Goal: Transaction & Acquisition: Obtain resource

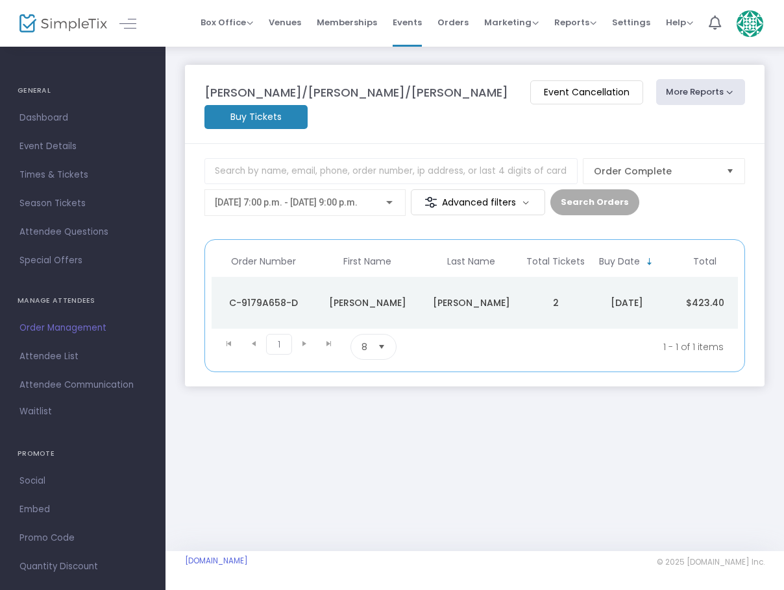
click at [253, 334] on kendo-pager-prev-buttons at bounding box center [241, 347] width 49 height 26
click at [230, 334] on kendo-pager-prev-buttons at bounding box center [241, 347] width 49 height 26
click at [656, 91] on button "More Reports" at bounding box center [701, 92] width 90 height 26
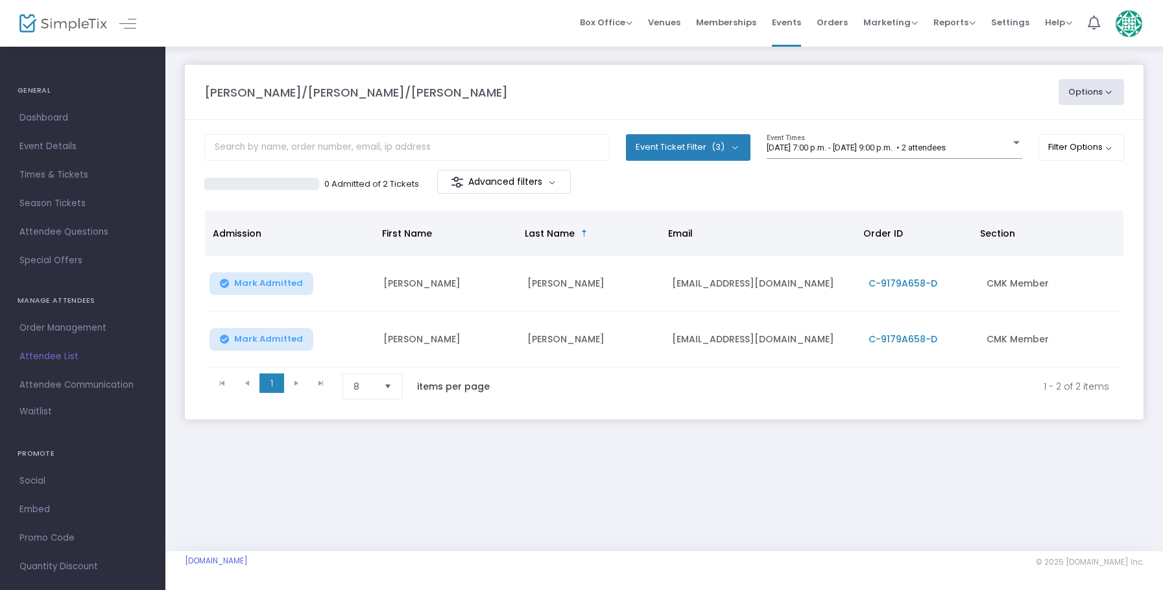
click at [783, 88] on button "Options" at bounding box center [1092, 92] width 66 height 26
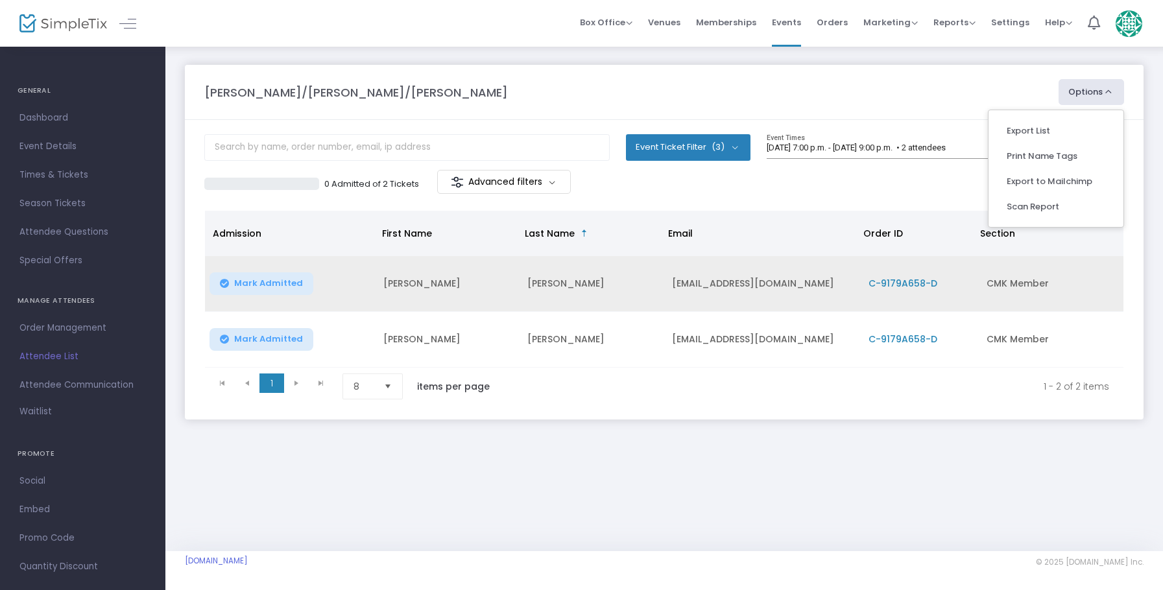
click at [783, 282] on span "C-9179A658-D" at bounding box center [903, 283] width 69 height 13
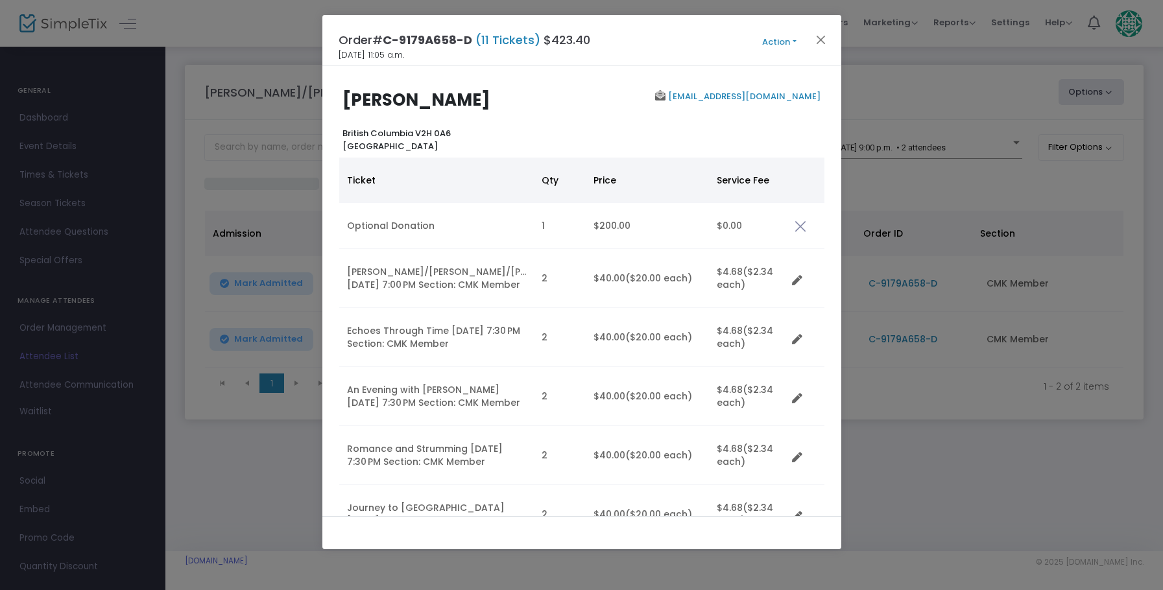
click at [783, 41] on button "Action" at bounding box center [780, 42] width 78 height 14
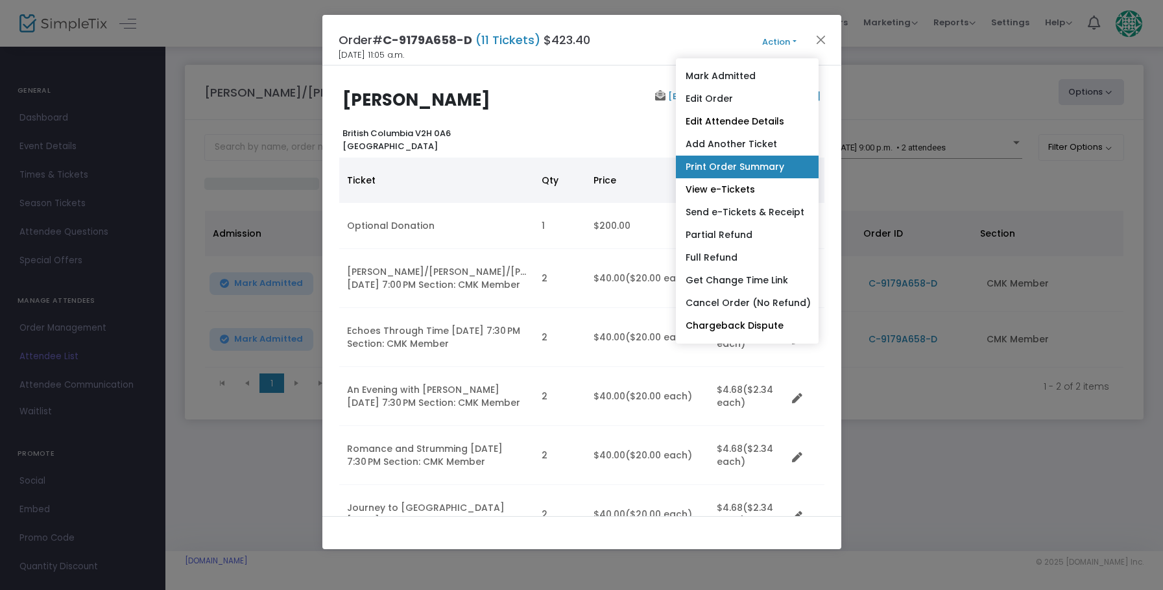
click at [744, 166] on link "Print Order Summary" at bounding box center [747, 167] width 143 height 23
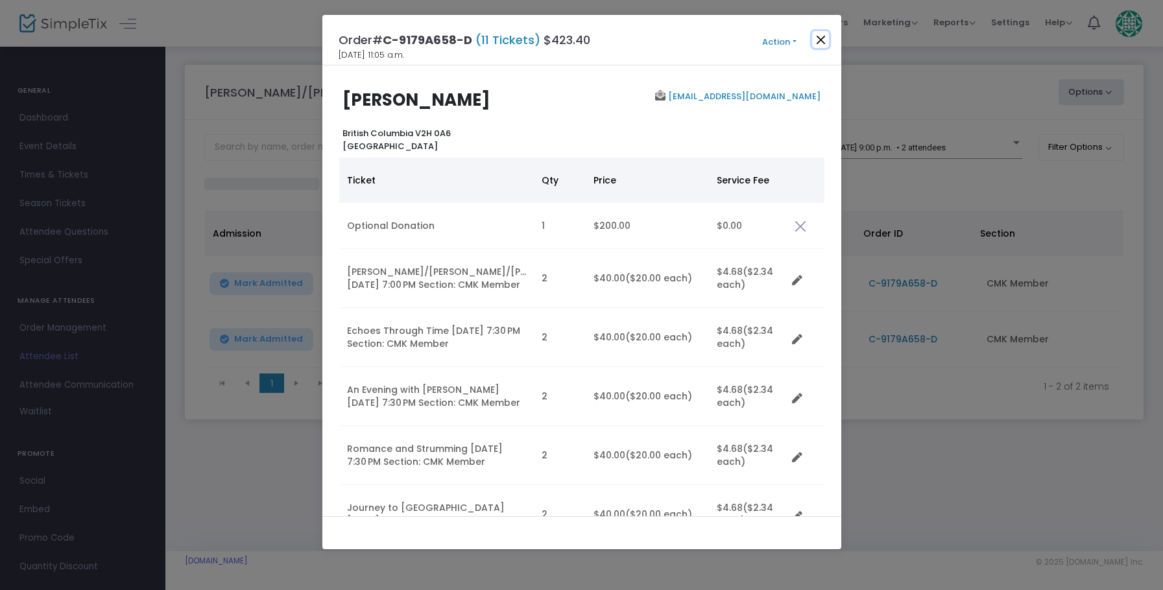
click at [783, 37] on button "Close" at bounding box center [820, 39] width 17 height 17
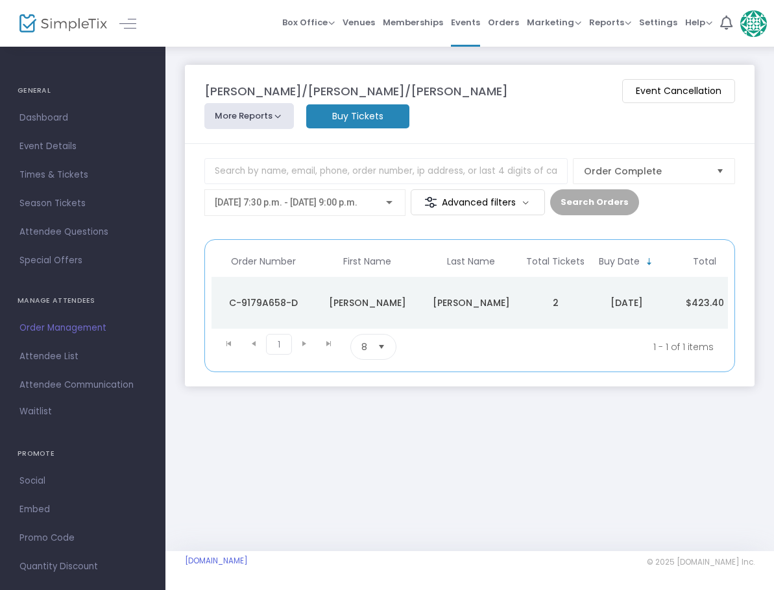
click at [294, 103] on button "More Reports" at bounding box center [249, 116] width 90 height 26
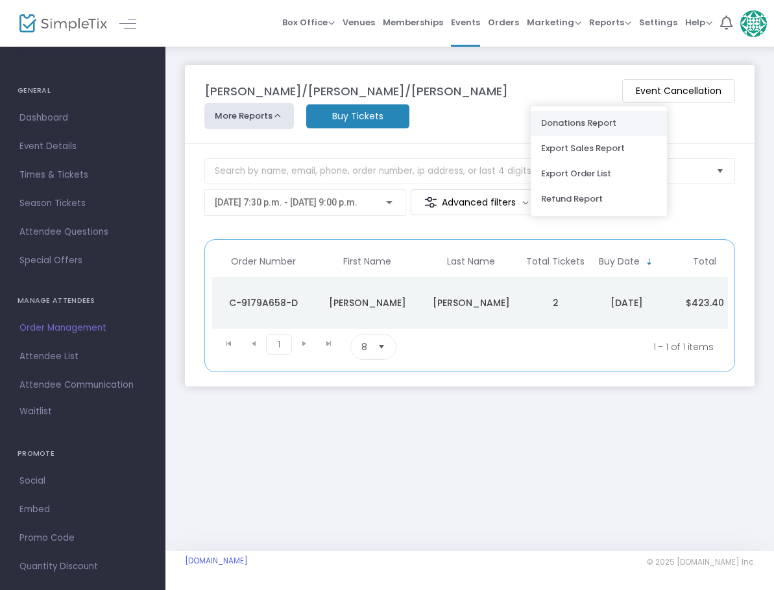
click at [583, 124] on li "Donations Report" at bounding box center [599, 123] width 136 height 25
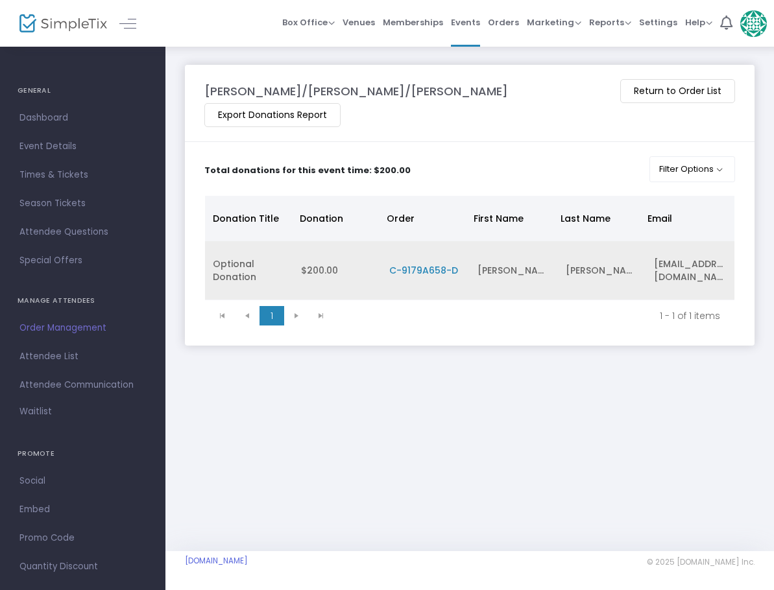
click at [418, 264] on span "C-9179A658-D" at bounding box center [423, 270] width 69 height 13
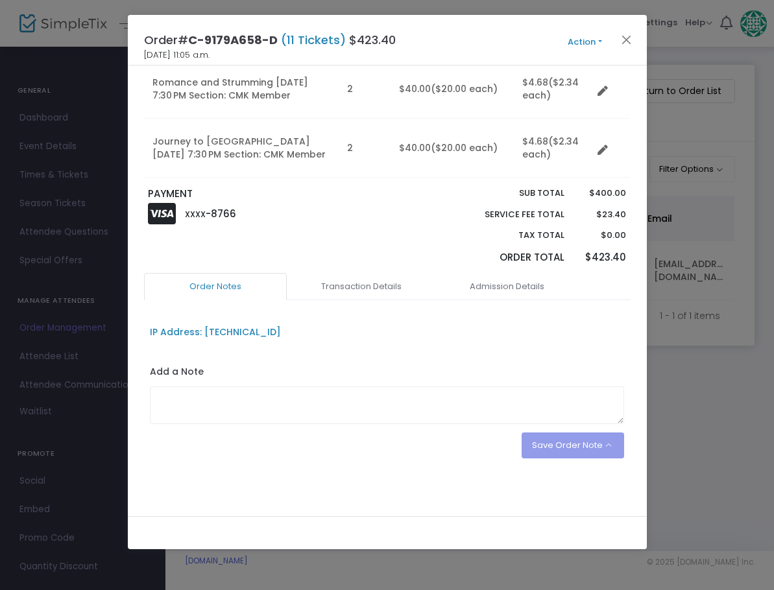
scroll to position [381, 0]
click at [568, 444] on div "Save Order Note Save on eTicket Save as an order note" at bounding box center [573, 446] width 103 height 26
click at [603, 442] on div "Save Order Note Save on eTicket Save as an order note" at bounding box center [573, 446] width 103 height 26
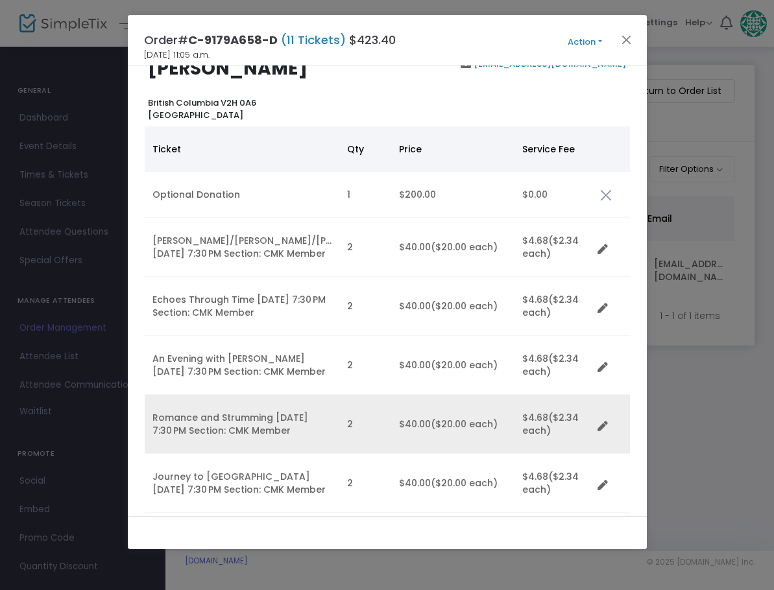
scroll to position [0, 0]
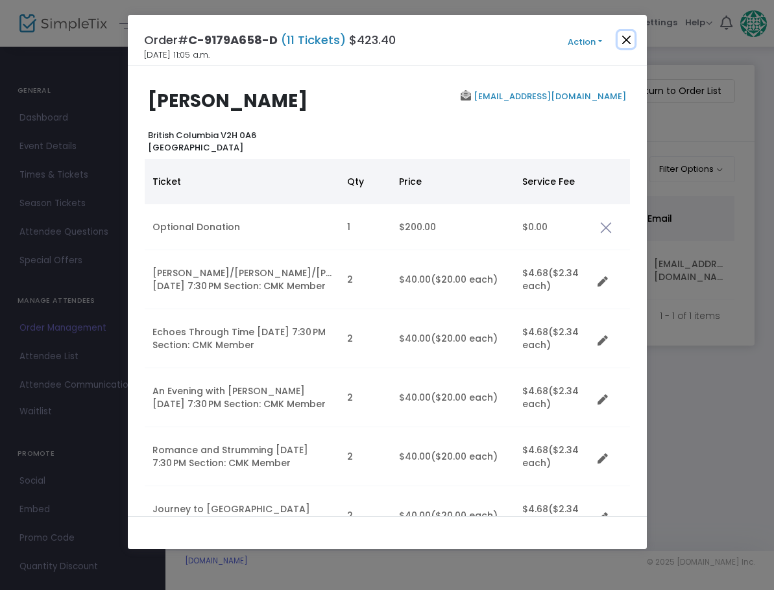
click at [628, 39] on button "Close" at bounding box center [626, 39] width 17 height 17
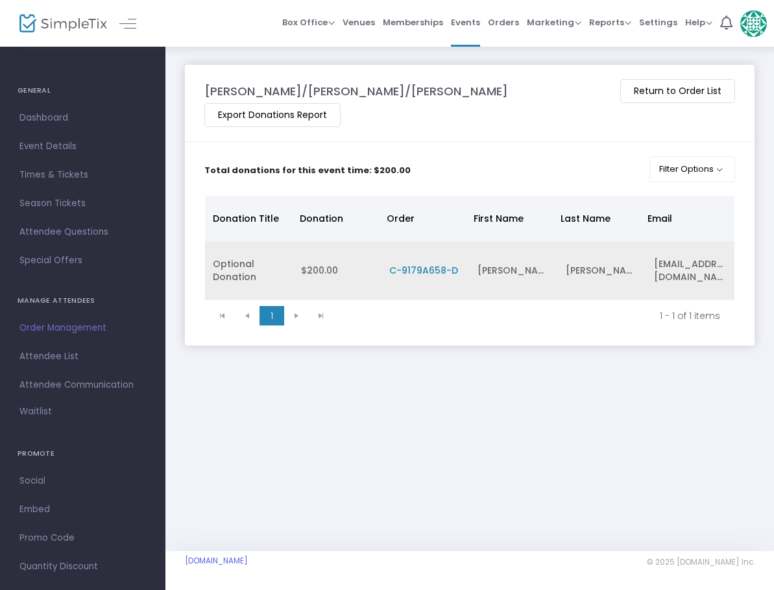
click at [430, 264] on span "C-9179A658-D" at bounding box center [423, 270] width 69 height 13
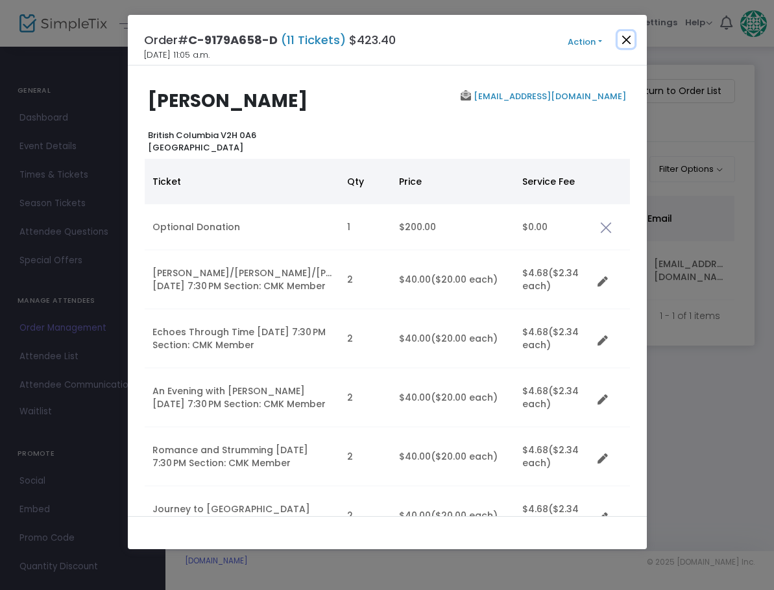
click at [632, 38] on button "Close" at bounding box center [626, 39] width 17 height 17
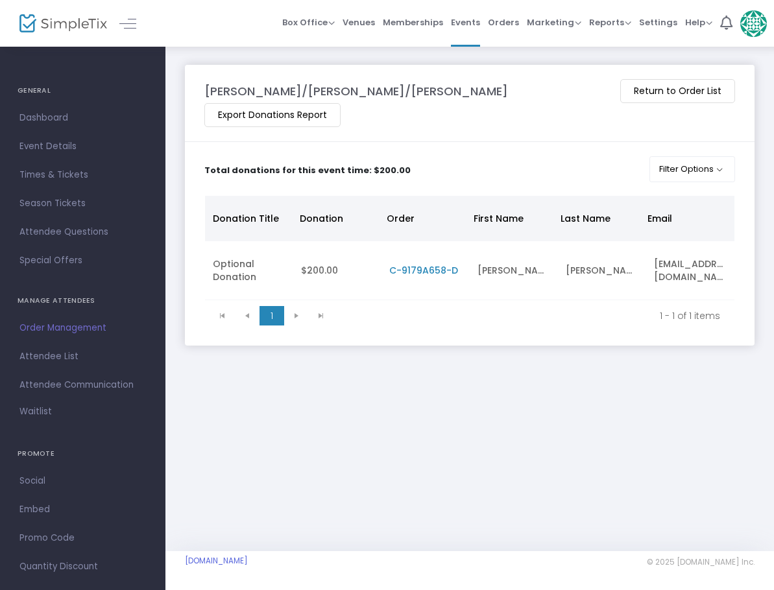
click at [341, 103] on m-button "Export Donations Report" at bounding box center [272, 115] width 136 height 24
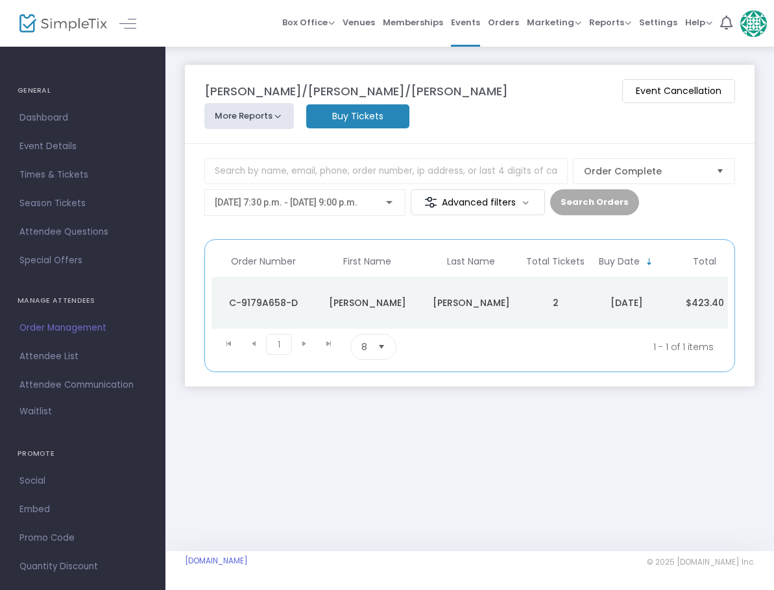
click at [294, 103] on button "More Reports" at bounding box center [249, 116] width 90 height 26
drag, startPoint x: 411, startPoint y: 468, endPoint x: 363, endPoint y: 393, distance: 89.6
click at [414, 459] on div "Mozart/Montgomery/Brahms Event Cancellation More Reports Donations Report Expor…" at bounding box center [469, 298] width 609 height 506
click at [468, 297] on div "[PERSON_NAME]" at bounding box center [470, 303] width 97 height 13
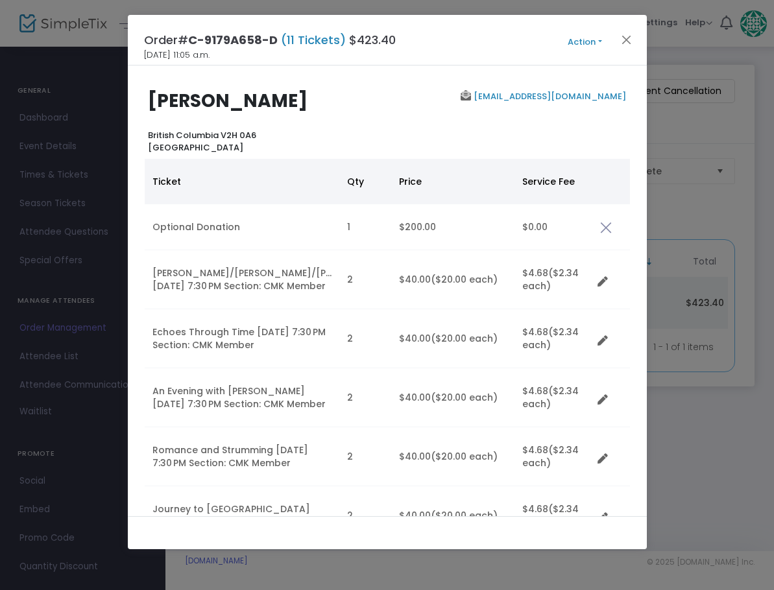
click at [598, 40] on button "Action" at bounding box center [585, 42] width 78 height 14
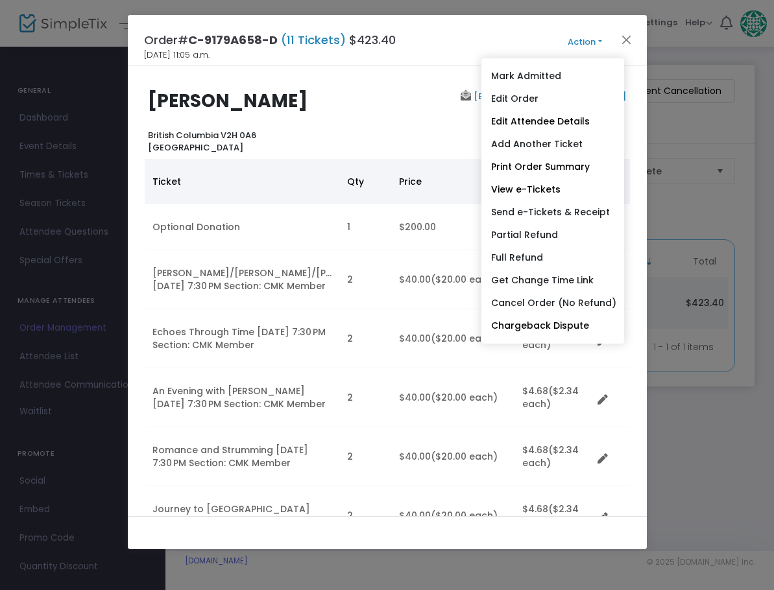
click at [478, 40] on div "Order# C-9179A658-D (11 Tickets) $423.40 2025-08-24 11:05 a.m. Action Mark Admi…" at bounding box center [387, 40] width 519 height 51
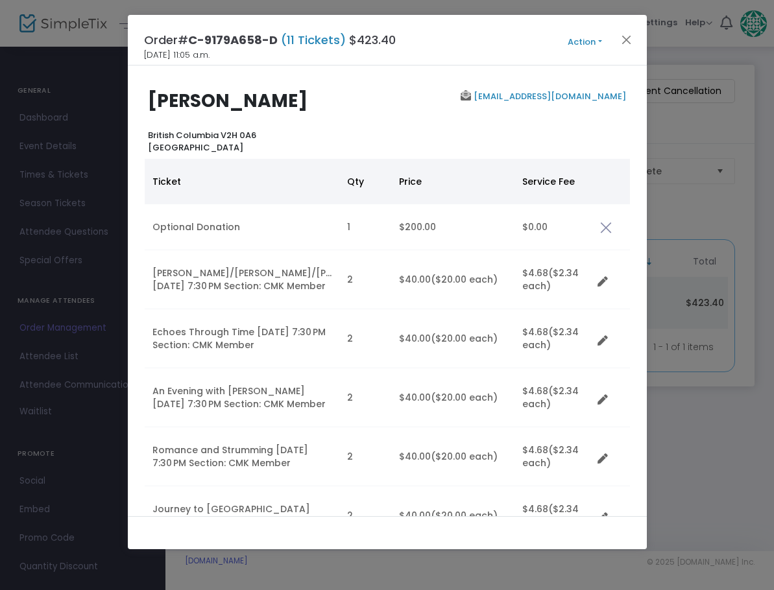
click at [585, 38] on button "Action" at bounding box center [585, 42] width 78 height 14
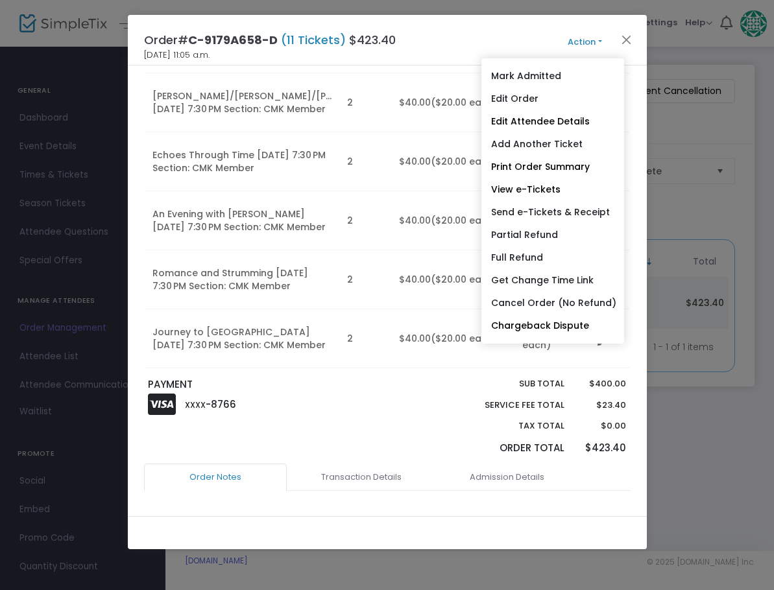
scroll to position [195, 0]
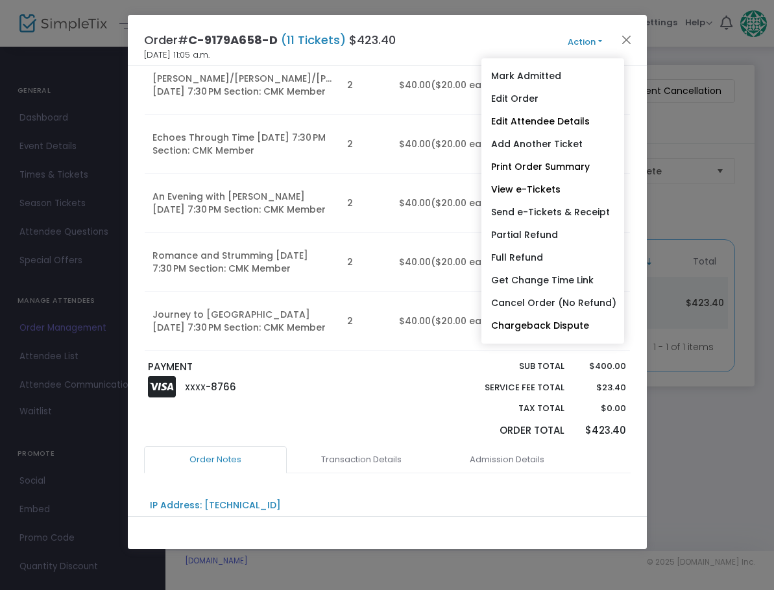
click at [489, 34] on div "Order# C-9179A658-D (11 Tickets) $423.40 2025-08-24 11:05 a.m. Action Mark Admi…" at bounding box center [387, 40] width 519 height 51
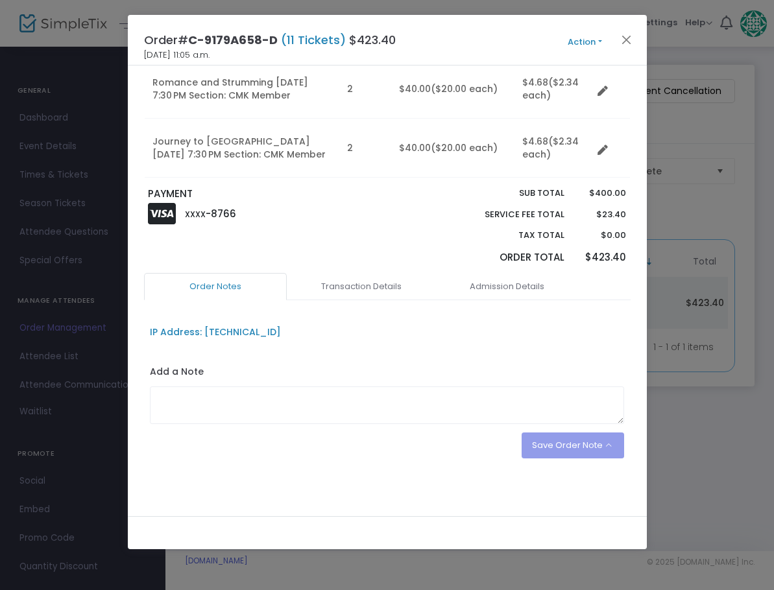
scroll to position [381, 0]
click at [383, 289] on link "Transaction Details" at bounding box center [361, 286] width 143 height 27
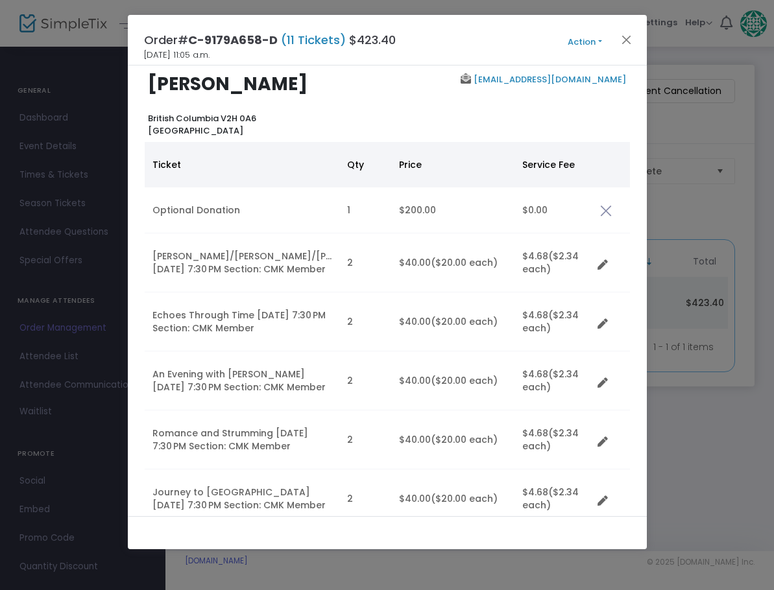
scroll to position [0, 0]
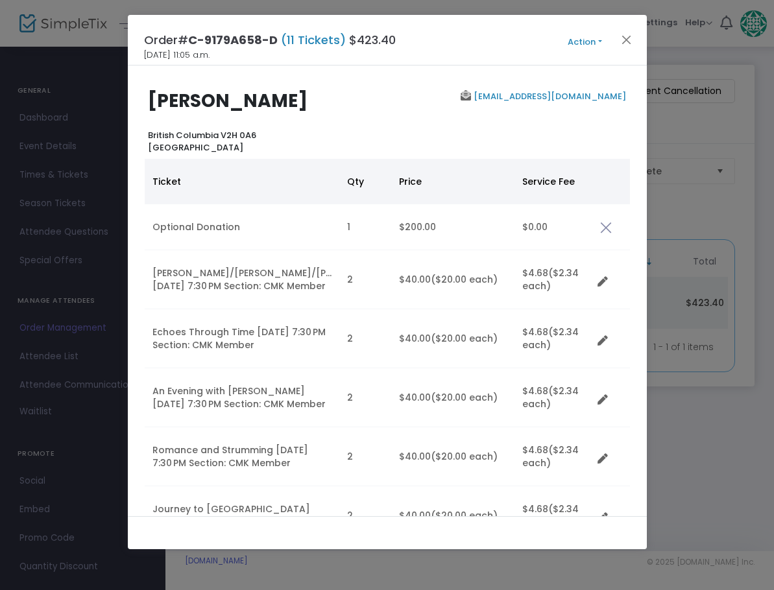
click at [599, 42] on button "Action" at bounding box center [585, 42] width 78 height 14
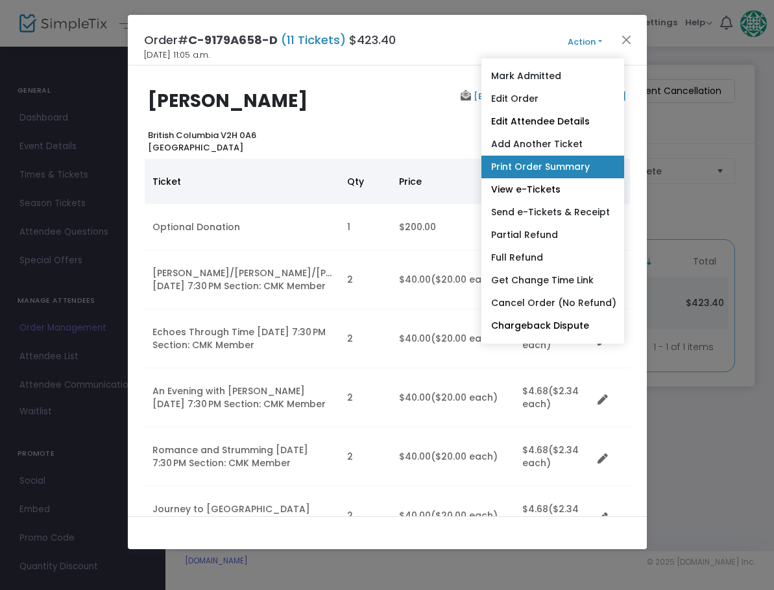
click at [562, 164] on link "Print Order Summary" at bounding box center [552, 167] width 143 height 23
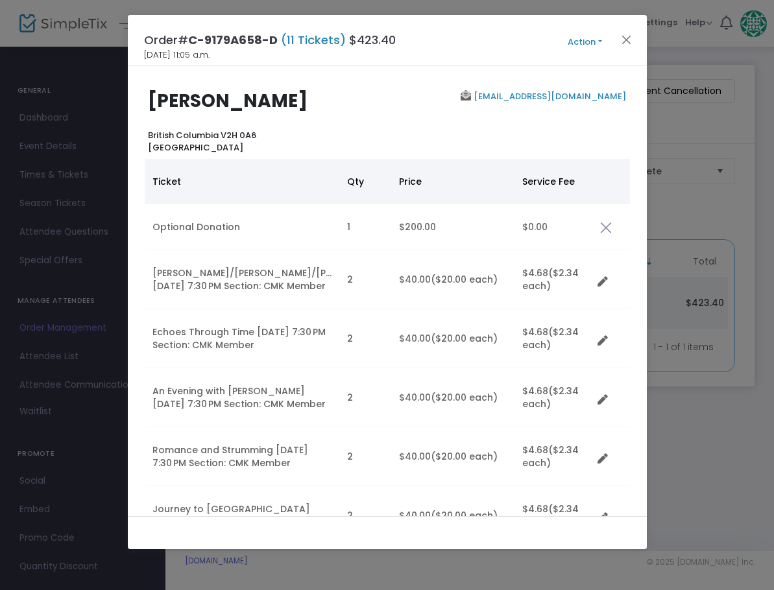
click at [601, 39] on button "Action" at bounding box center [585, 42] width 78 height 14
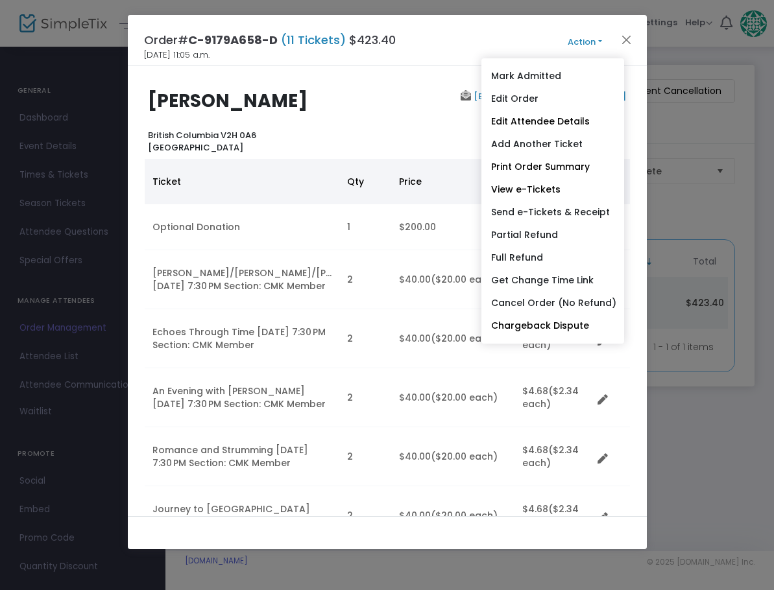
click at [547, 32] on div "Order# C-9179A658-D (11 Tickets) $423.40 2025-08-24 11:05 a.m. Action Mark Admi…" at bounding box center [387, 40] width 519 height 51
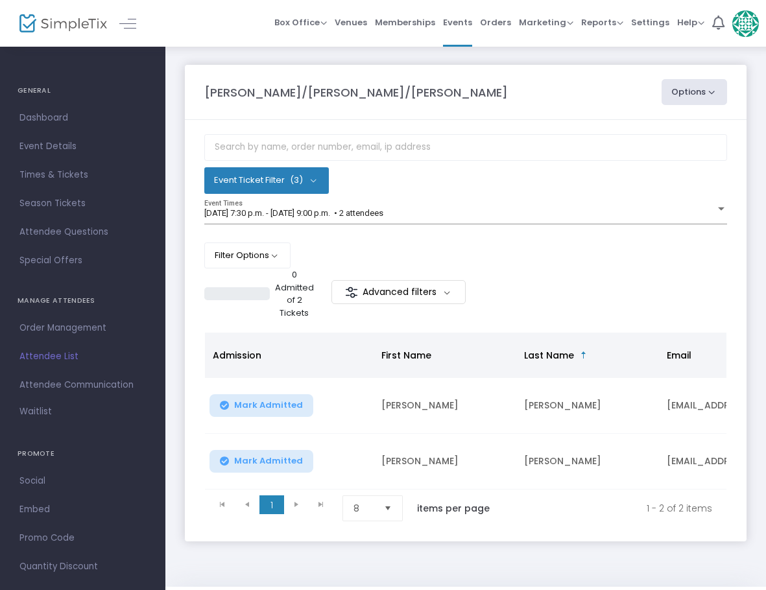
click at [714, 92] on button "Options" at bounding box center [695, 92] width 66 height 26
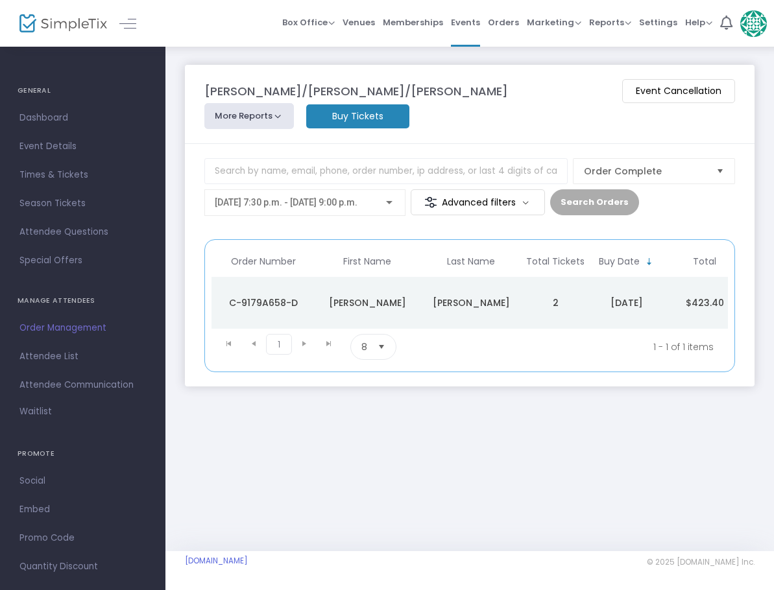
click at [723, 161] on span "Select" at bounding box center [720, 171] width 21 height 21
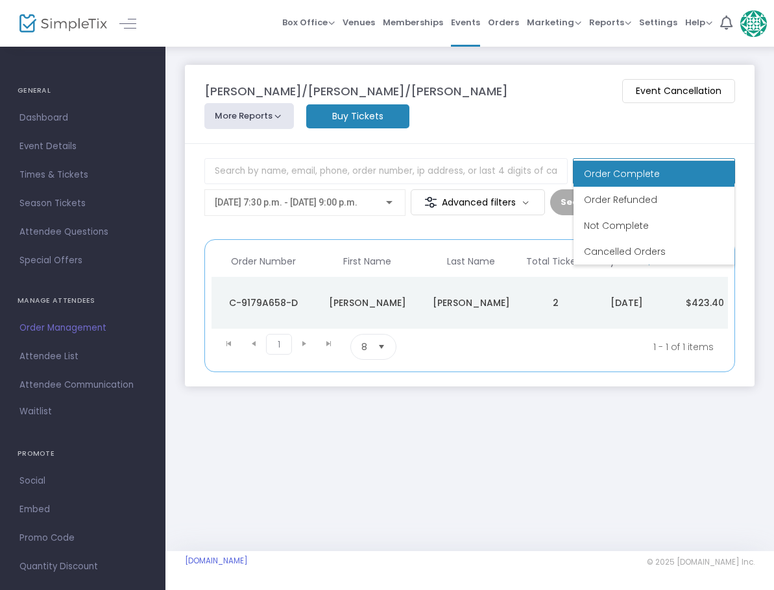
click at [723, 161] on span "Select" at bounding box center [720, 171] width 21 height 21
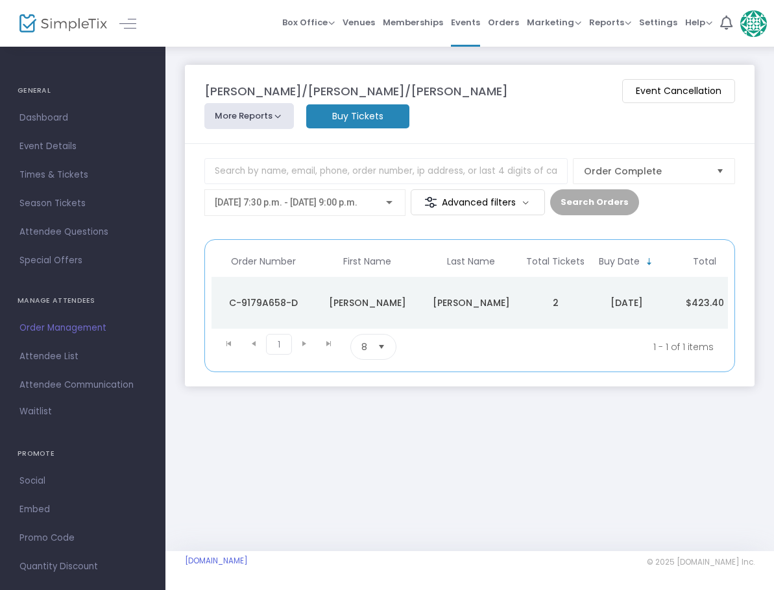
click at [294, 103] on button "More Reports" at bounding box center [249, 116] width 90 height 26
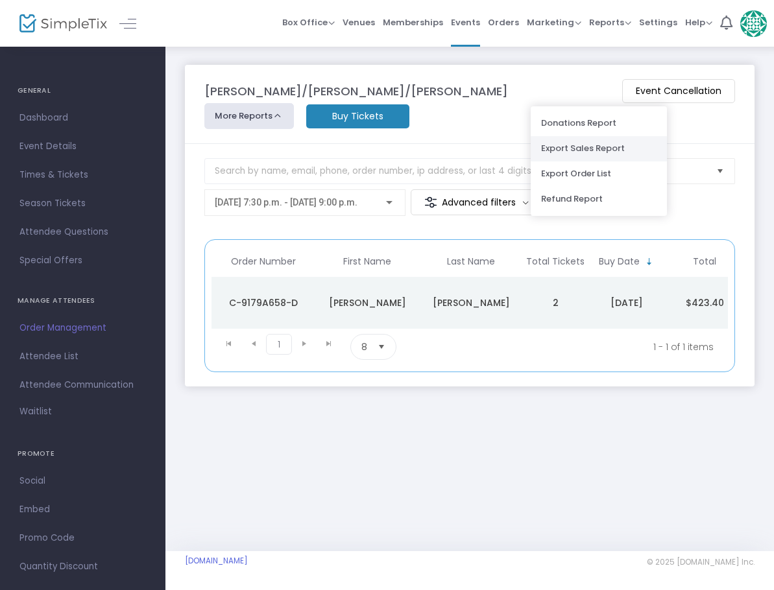
click at [596, 147] on li "Export Sales Report" at bounding box center [599, 148] width 136 height 25
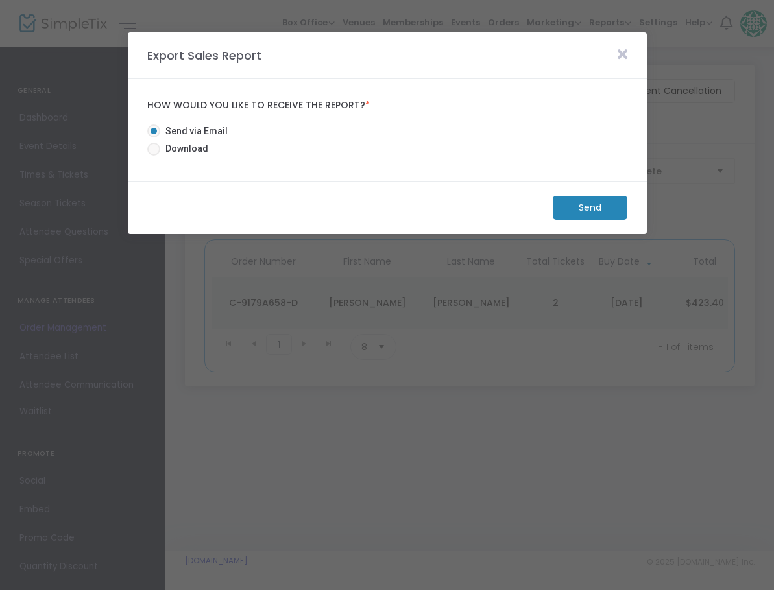
click at [156, 151] on span at bounding box center [153, 149] width 13 height 13
click at [154, 156] on input "Download" at bounding box center [153, 156] width 1 height 1
radio input "true"
click at [592, 213] on m-button "Download" at bounding box center [579, 208] width 97 height 24
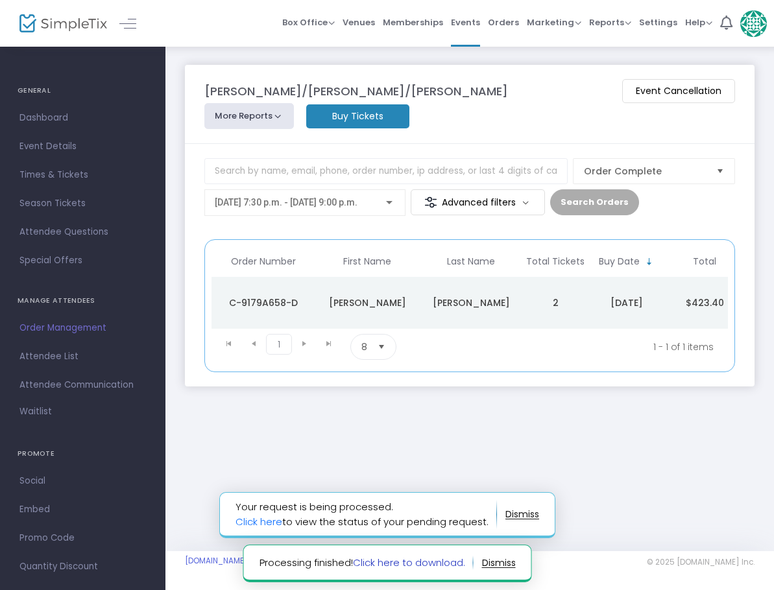
click at [397, 562] on link "Click here to download." at bounding box center [408, 563] width 112 height 14
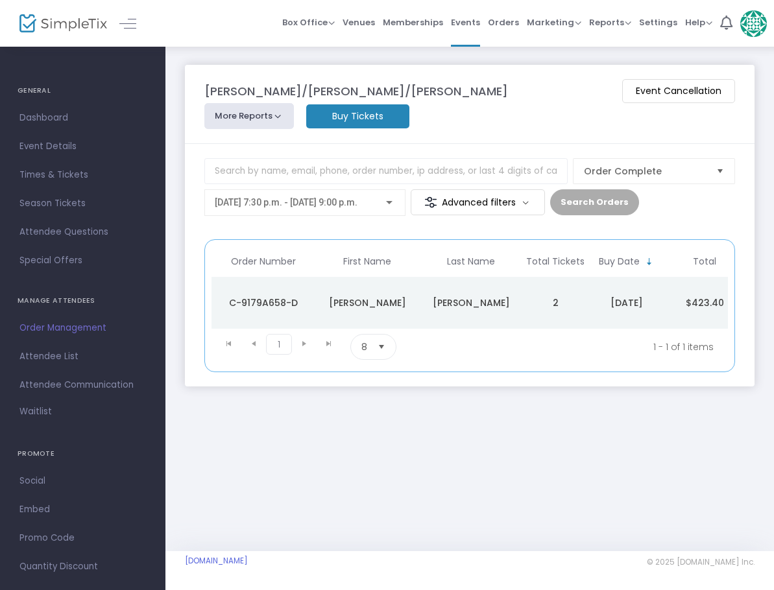
click at [466, 475] on div "[PERSON_NAME]/[PERSON_NAME]/[PERSON_NAME] Event Cancellation More Reports Donat…" at bounding box center [469, 298] width 609 height 506
